Goal: Task Accomplishment & Management: Manage account settings

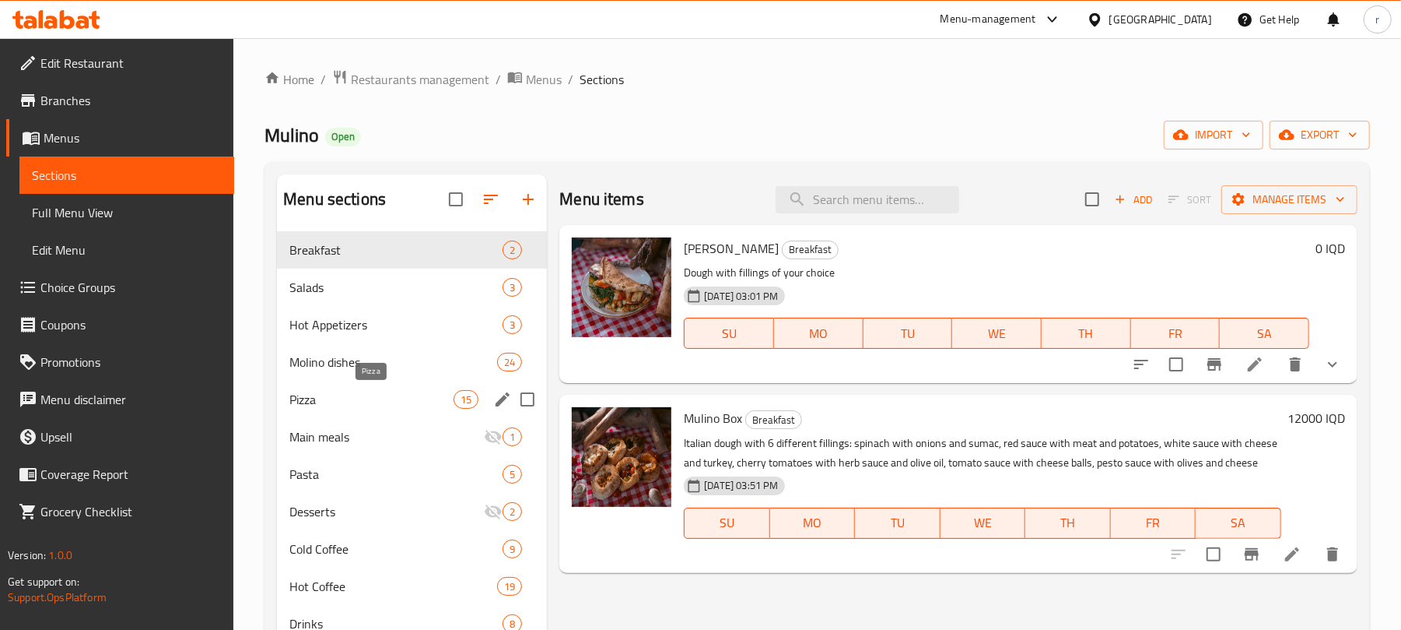
click at [339, 393] on span "Pizza" at bounding box center [371, 399] width 164 height 19
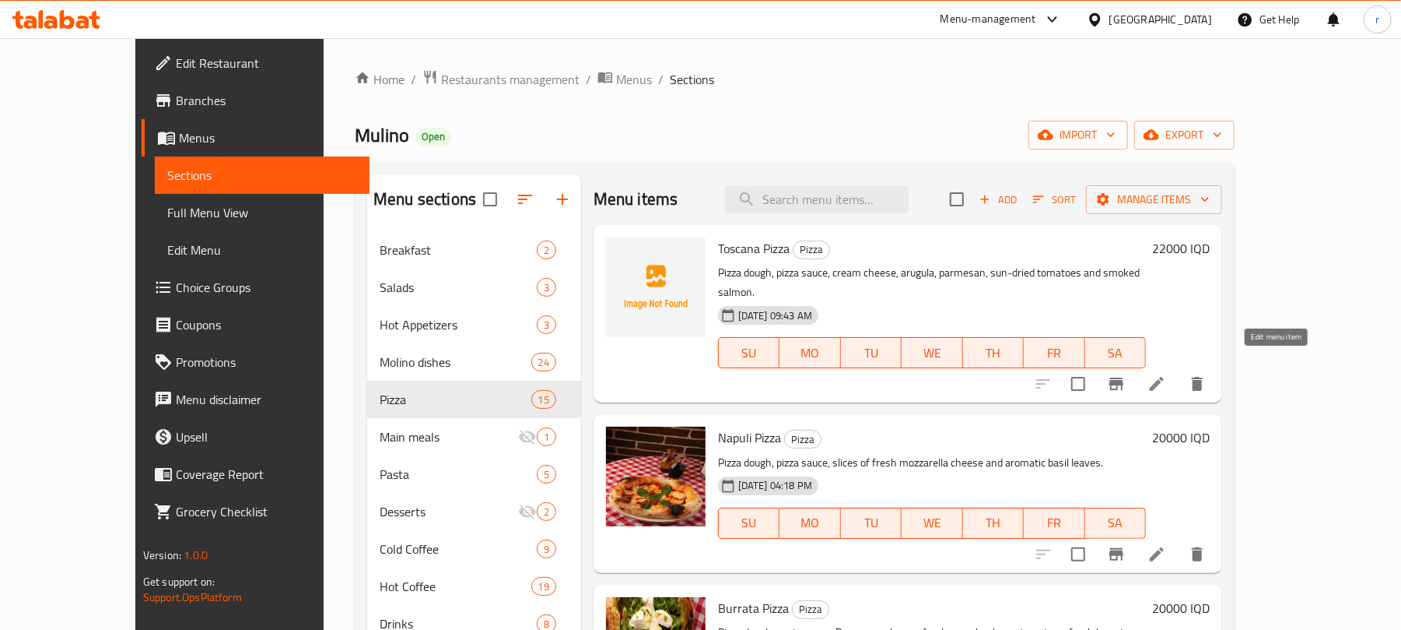
click at [1164, 377] on icon at bounding box center [1157, 384] width 14 height 14
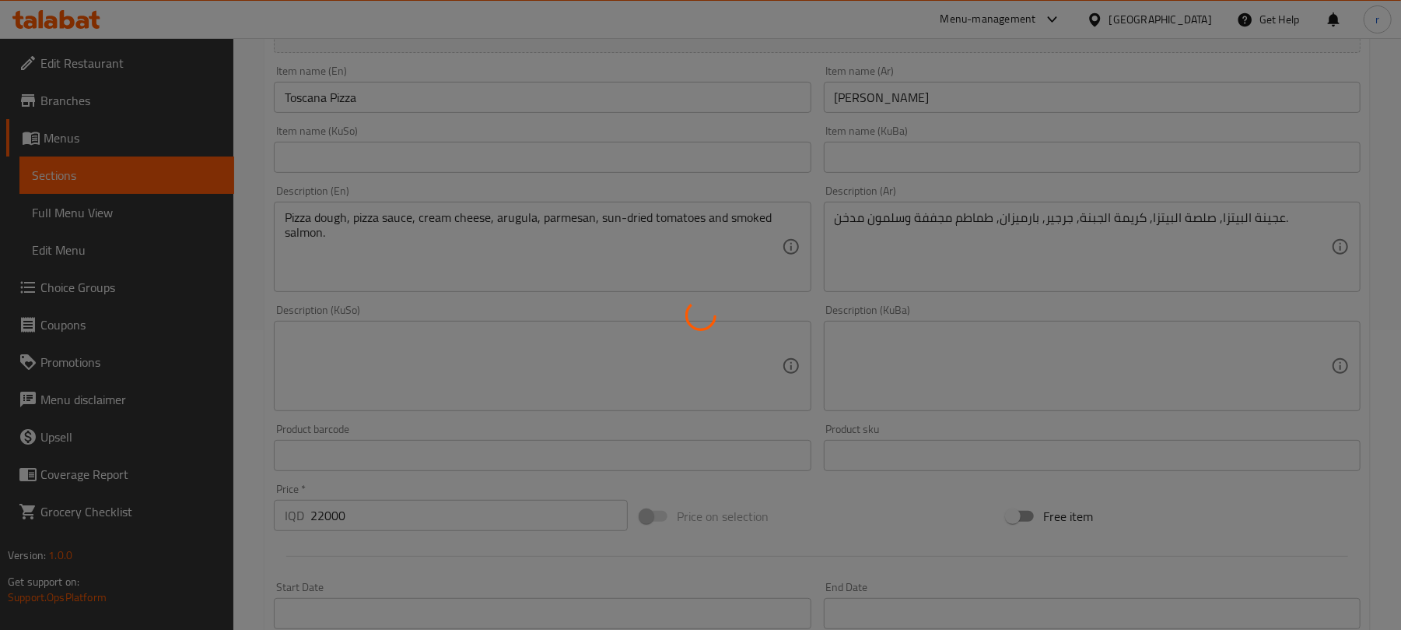
scroll to position [311, 0]
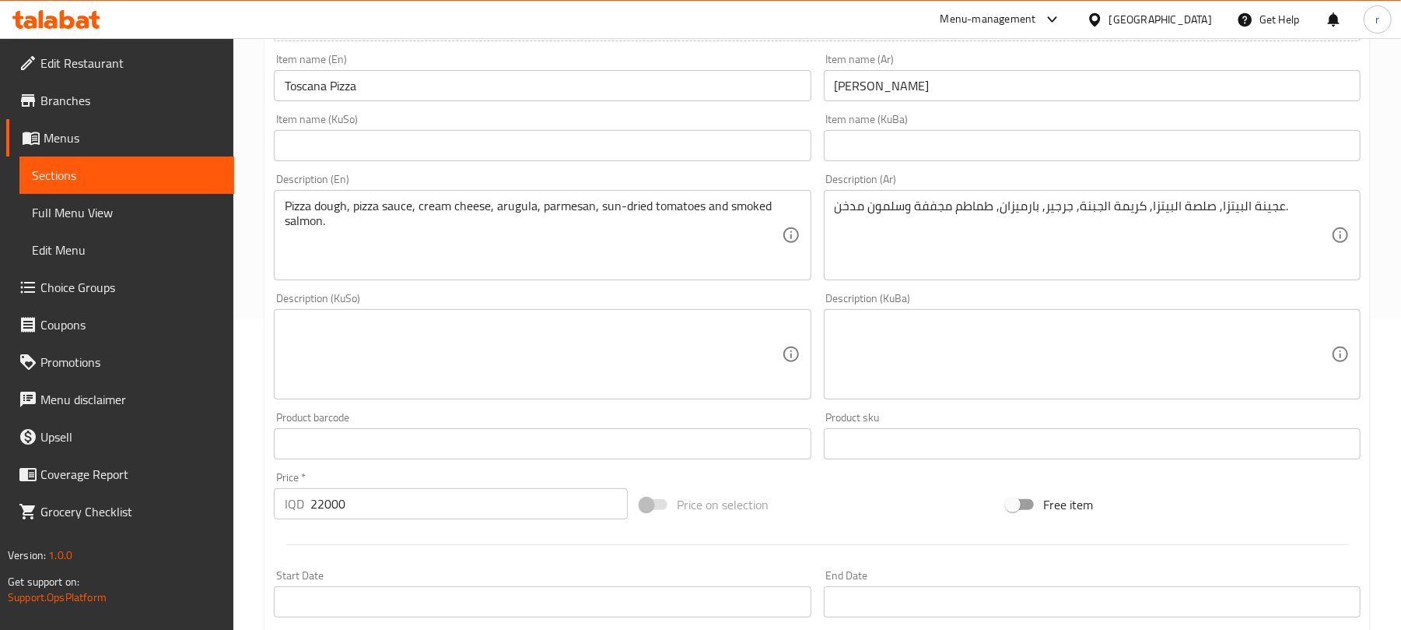
click at [1075, 2] on div "Menu-management" at bounding box center [1001, 19] width 146 height 37
click at [1075, 7] on div "Menu-management" at bounding box center [1001, 19] width 146 height 37
click at [1062, 19] on icon at bounding box center [1052, 19] width 19 height 19
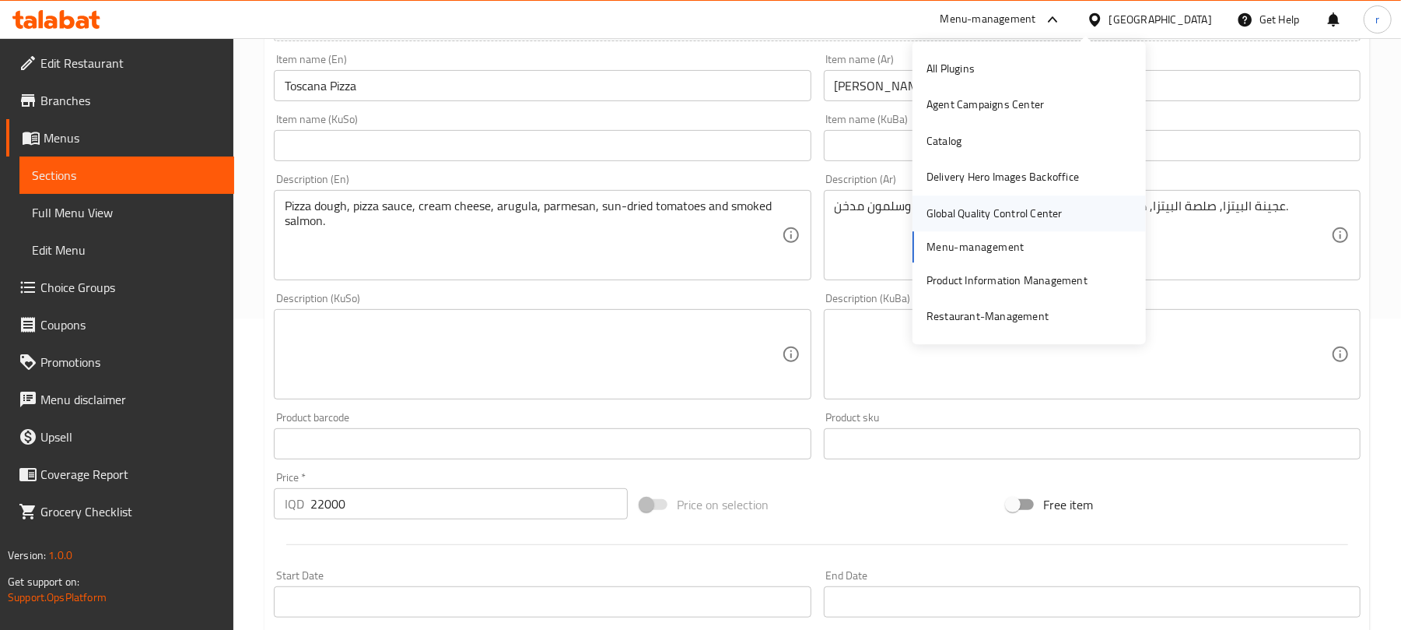
click at [1001, 215] on div "Global Quality Control Center" at bounding box center [995, 213] width 136 height 17
